Goal: Task Accomplishment & Management: Complete application form

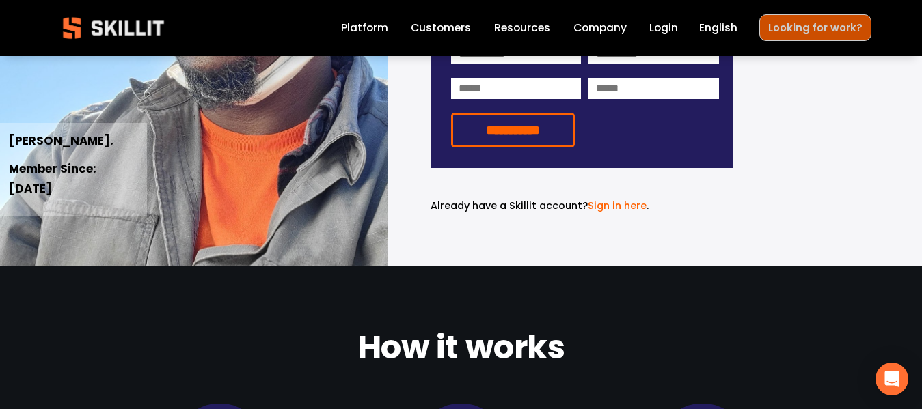
click at [810, 16] on link "Looking for work?" at bounding box center [815, 27] width 112 height 27
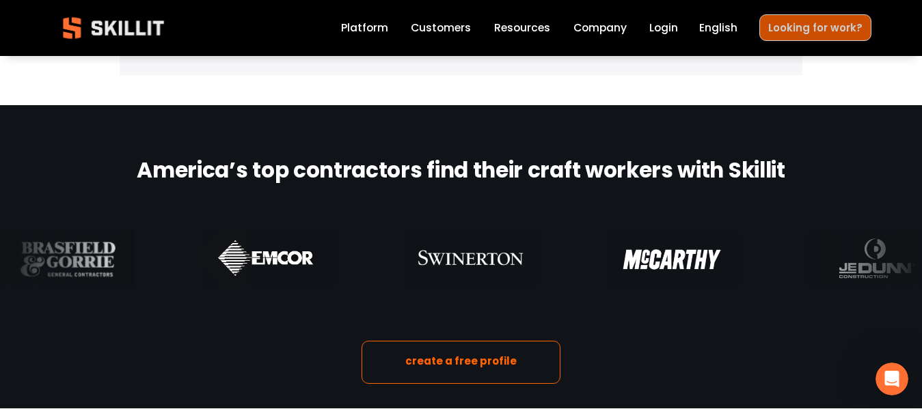
click at [813, 21] on link "Looking for work?" at bounding box center [815, 27] width 112 height 27
